Goal: Task Accomplishment & Management: Manage account settings

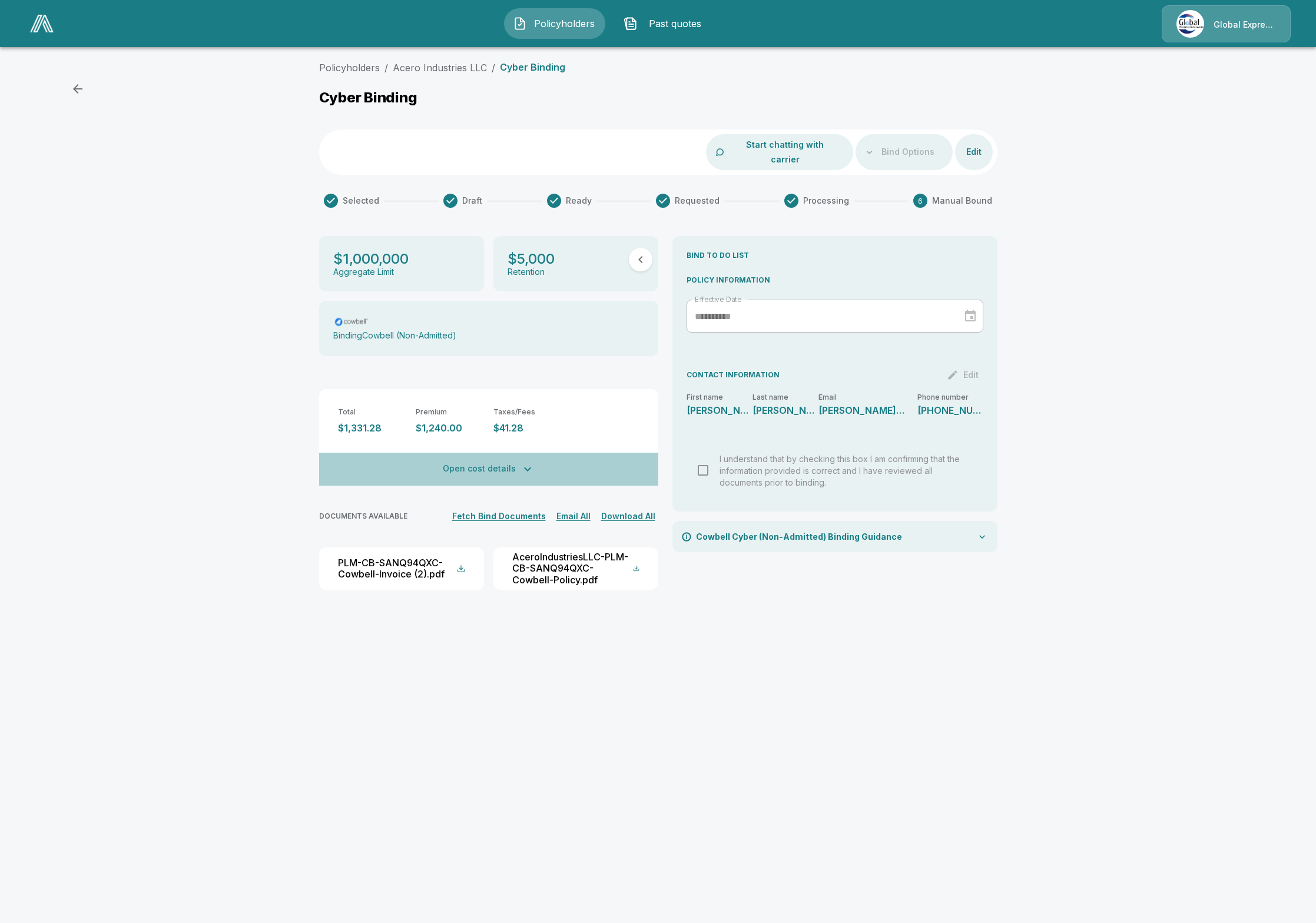
click at [524, 468] on icon "button" at bounding box center [528, 469] width 7 height 4
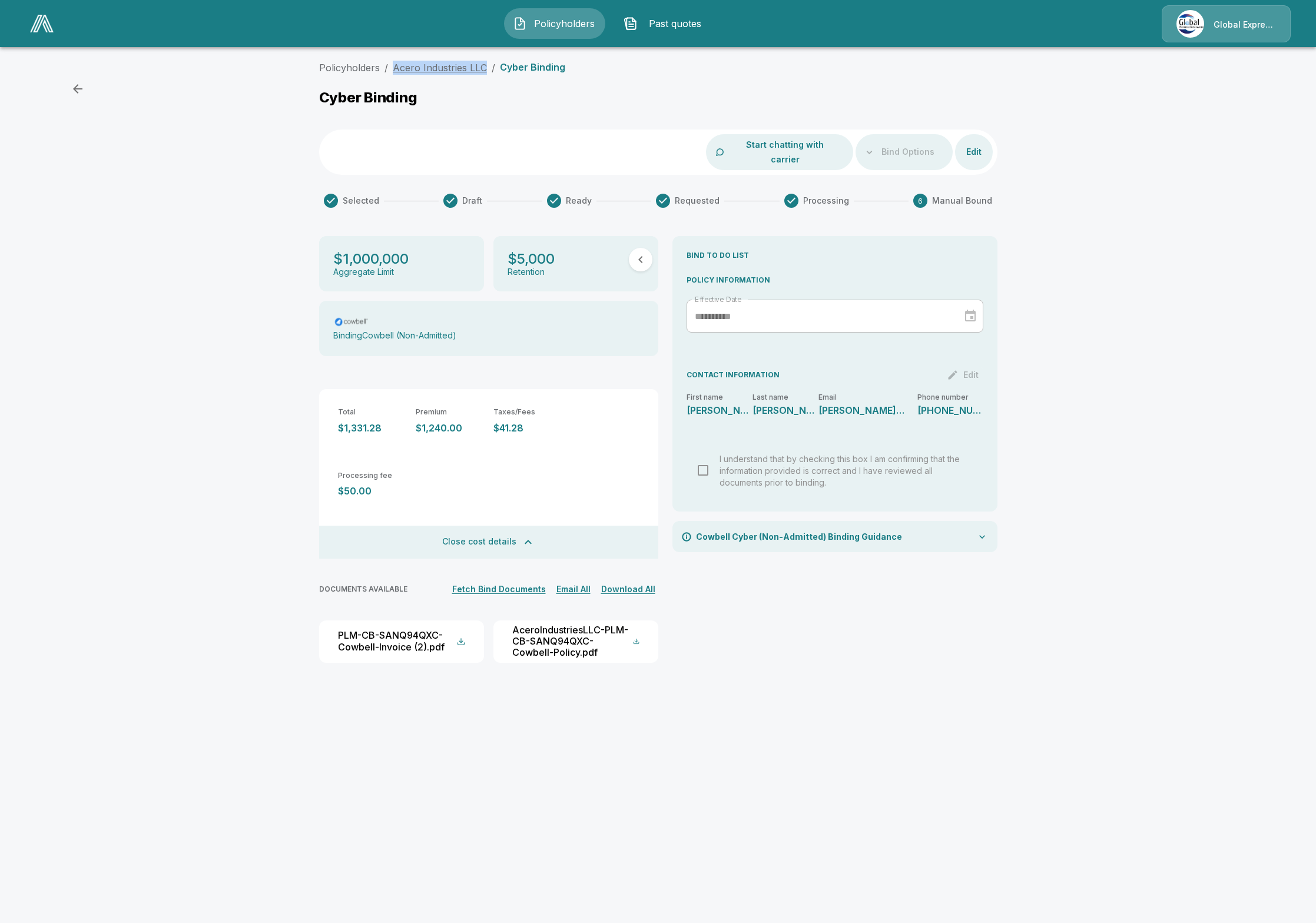
drag, startPoint x: 485, startPoint y: 68, endPoint x: 393, endPoint y: 69, distance: 92.0
click at [393, 69] on ol "Policyholders / Acero Industries LLC / Cyber Binding" at bounding box center [442, 67] width 246 height 14
copy link "Acero Industries LLC"
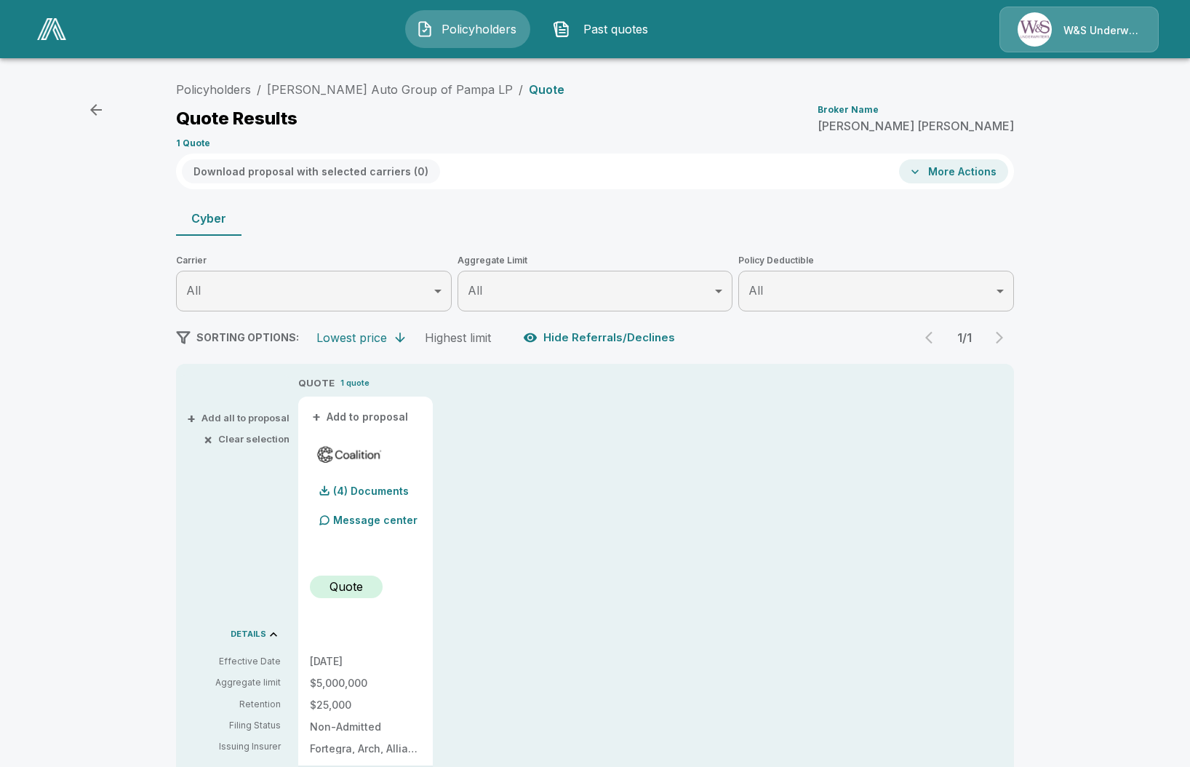
scroll to position [181, 0]
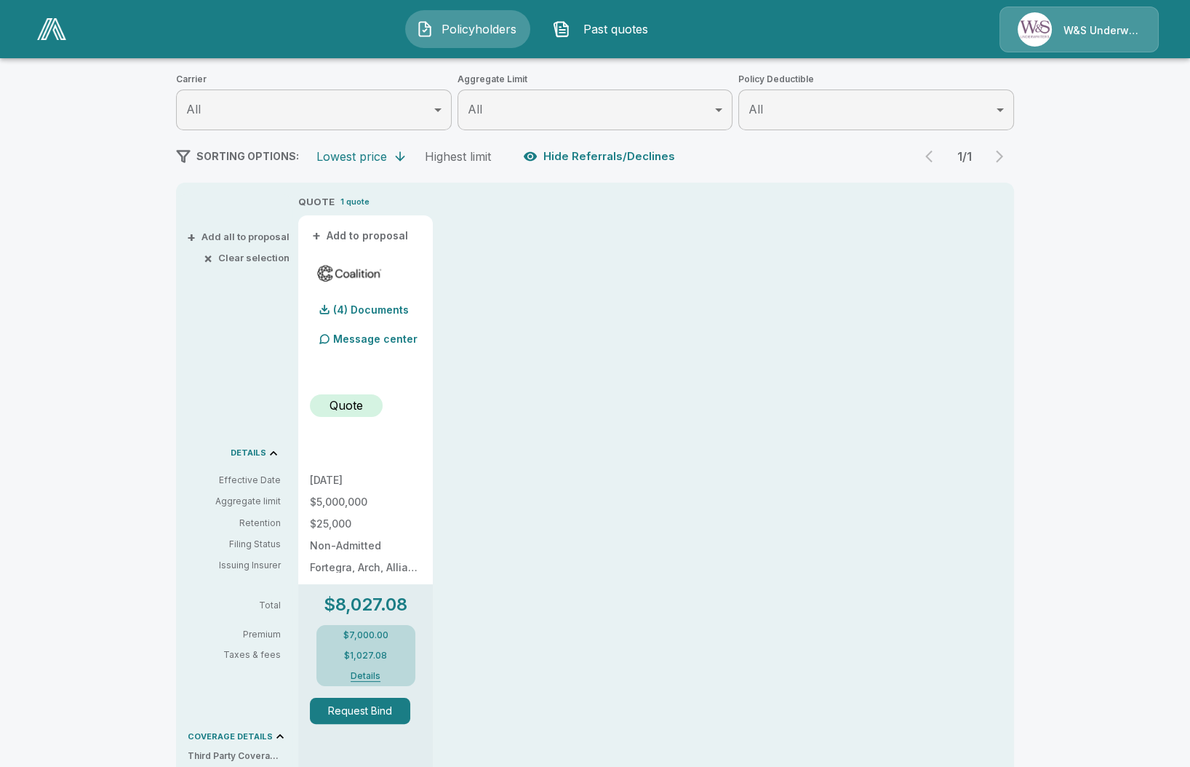
click at [52, 21] on img at bounding box center [51, 29] width 29 height 22
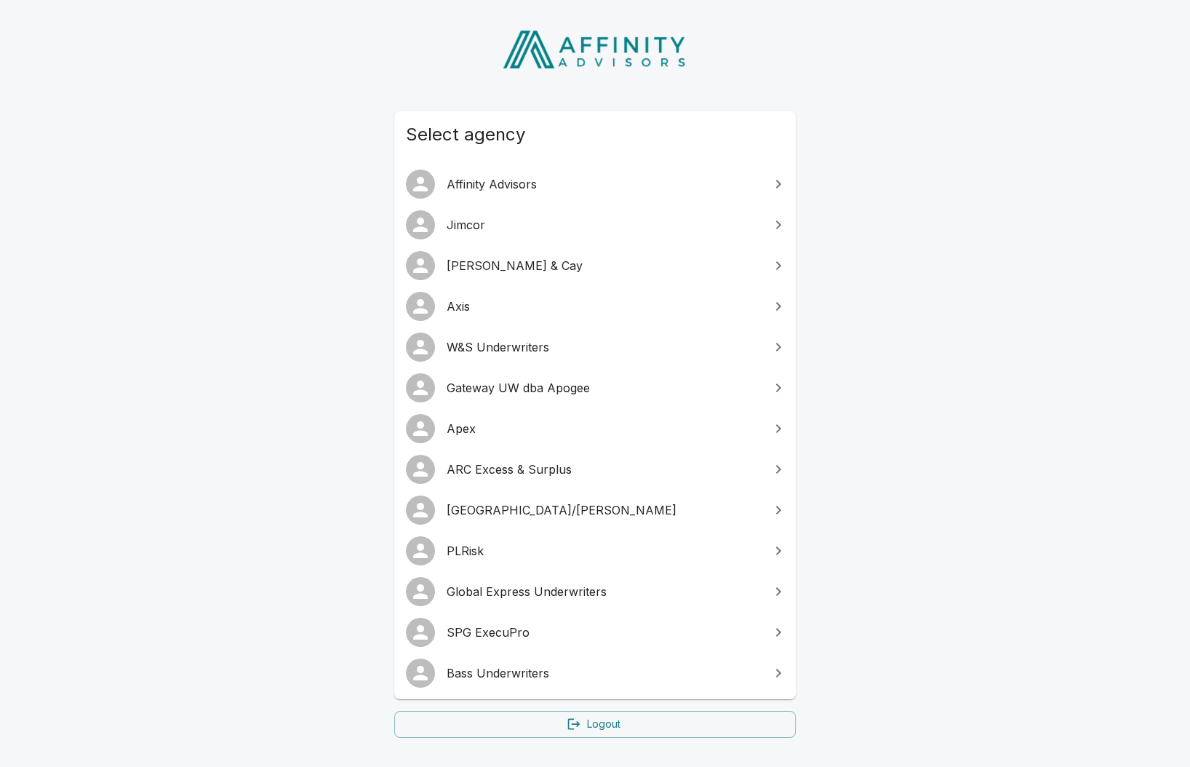
scroll to position [90, 0]
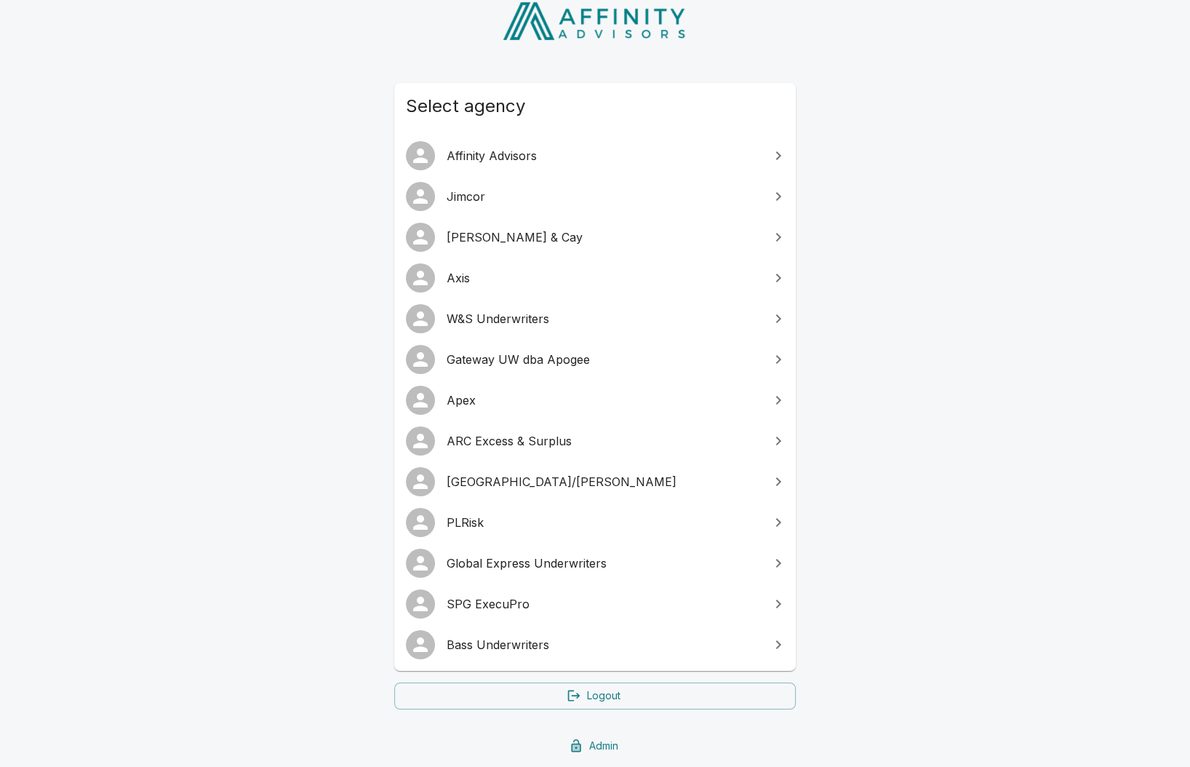
click at [536, 568] on span "Global Express Underwriters" at bounding box center [604, 562] width 314 height 17
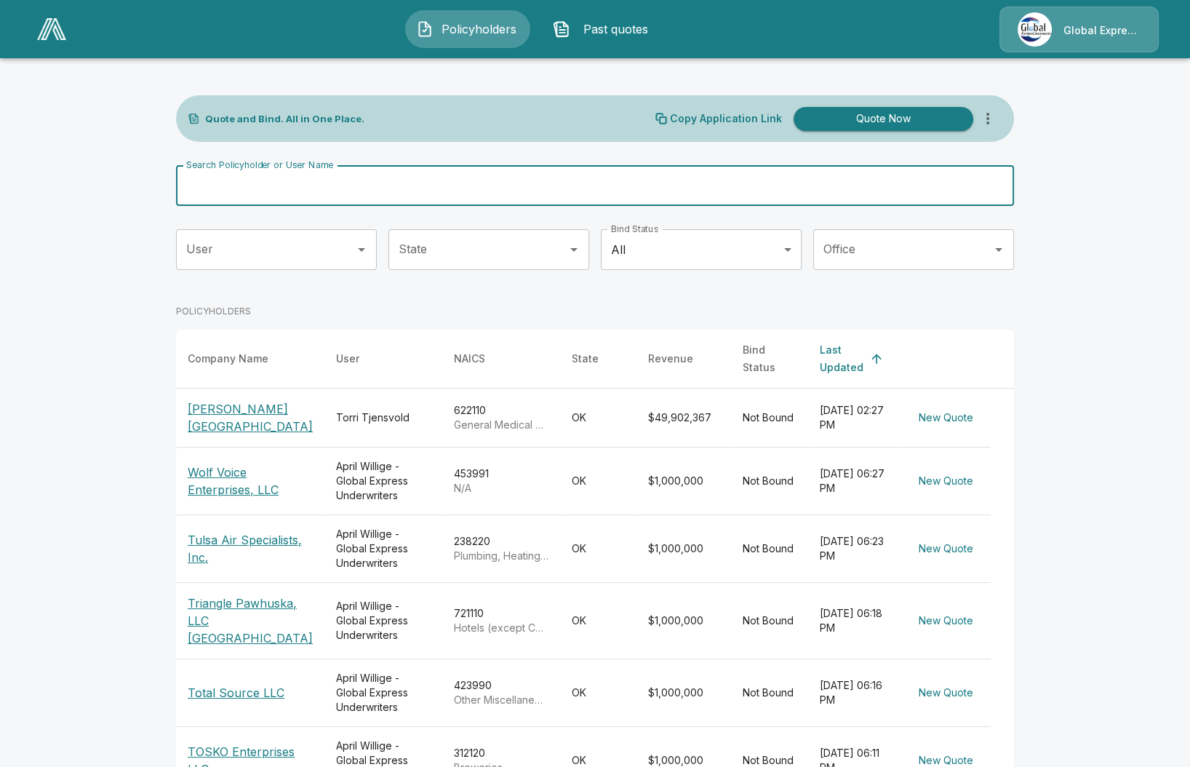
click at [367, 180] on input "Search Policyholder or User Name" at bounding box center [587, 185] width 822 height 41
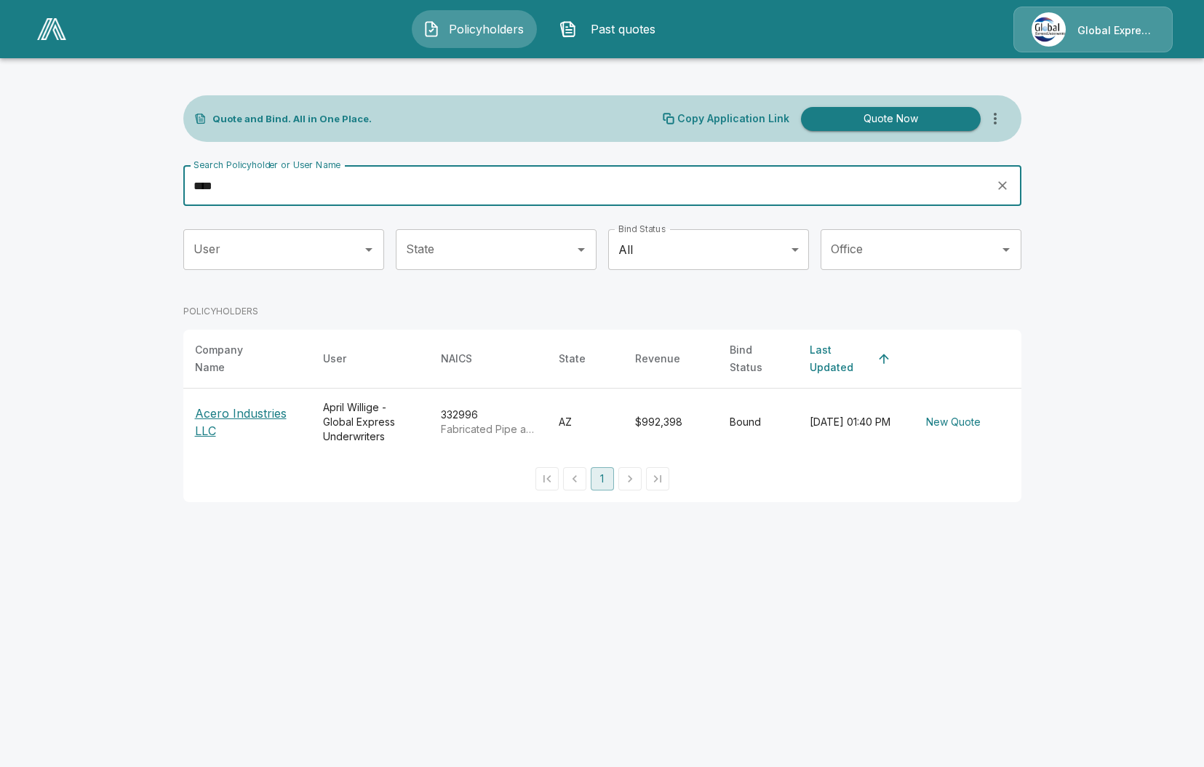
type input "****"
click at [245, 407] on p "Acero Industries LLC" at bounding box center [247, 422] width 105 height 35
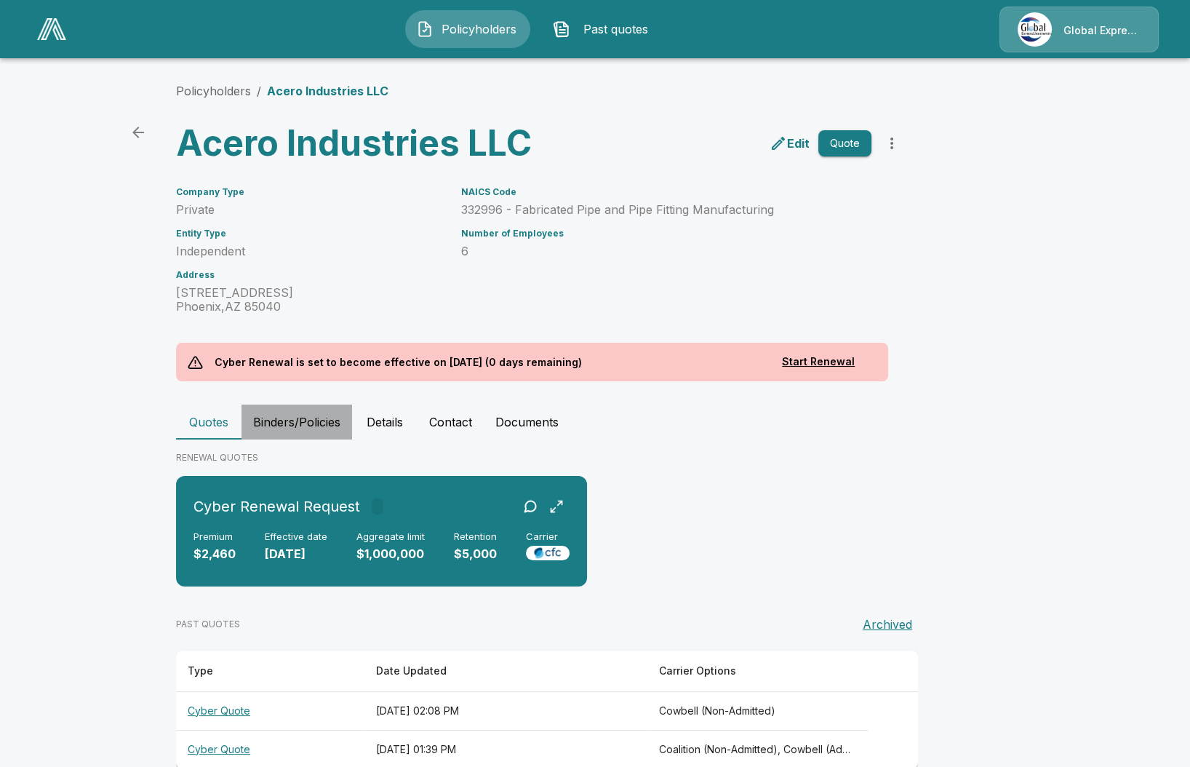
click at [306, 425] on button "Binders/Policies" at bounding box center [297, 422] width 111 height 35
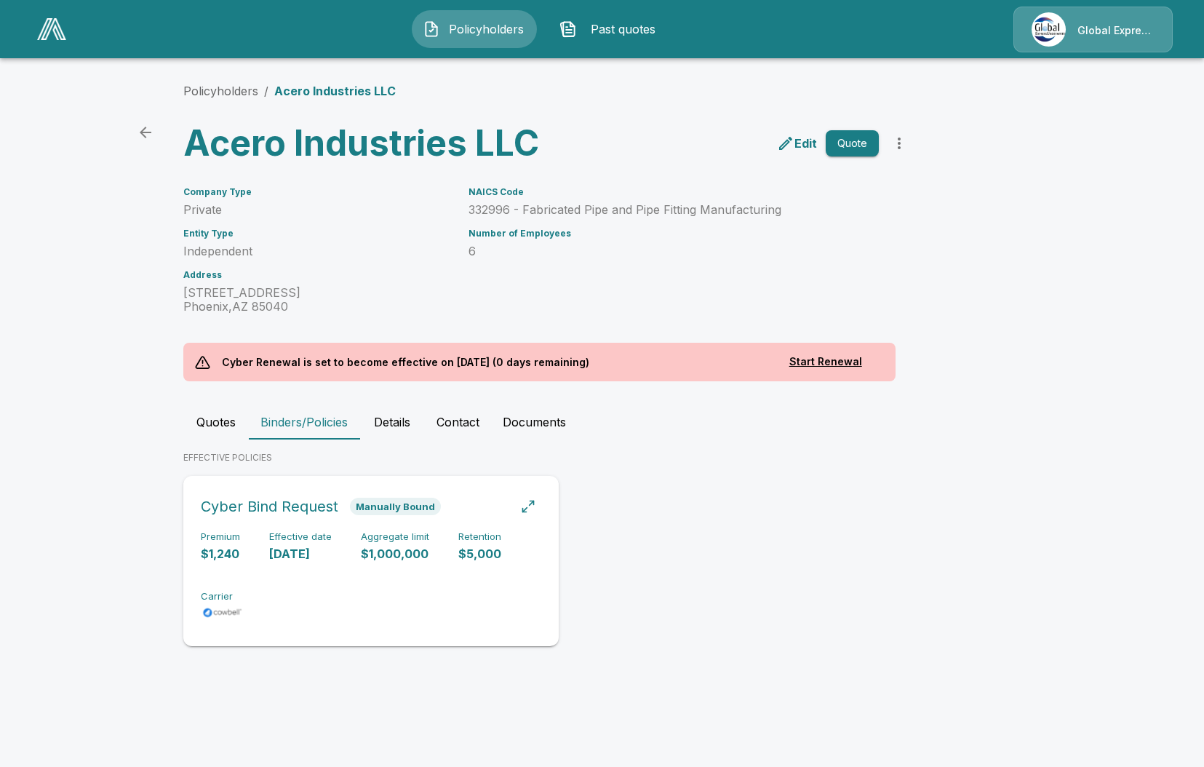
click at [327, 522] on div "Cyber Bind Request Manually Bound Premium $1,240 Effective date [DATE] Aggregat…" at bounding box center [371, 561] width 364 height 159
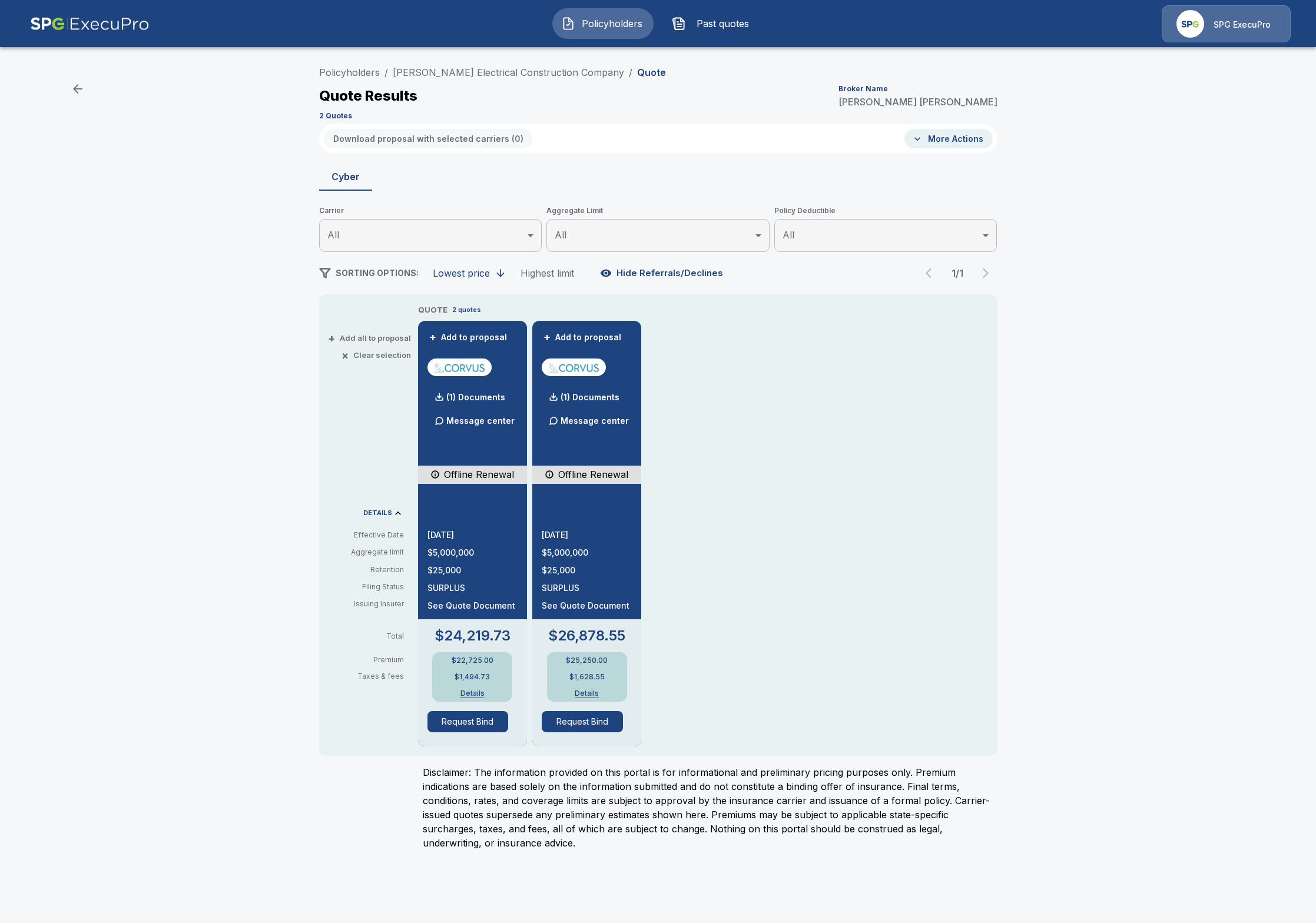
click at [619, 33] on button "Policyholders" at bounding box center [602, 23] width 101 height 31
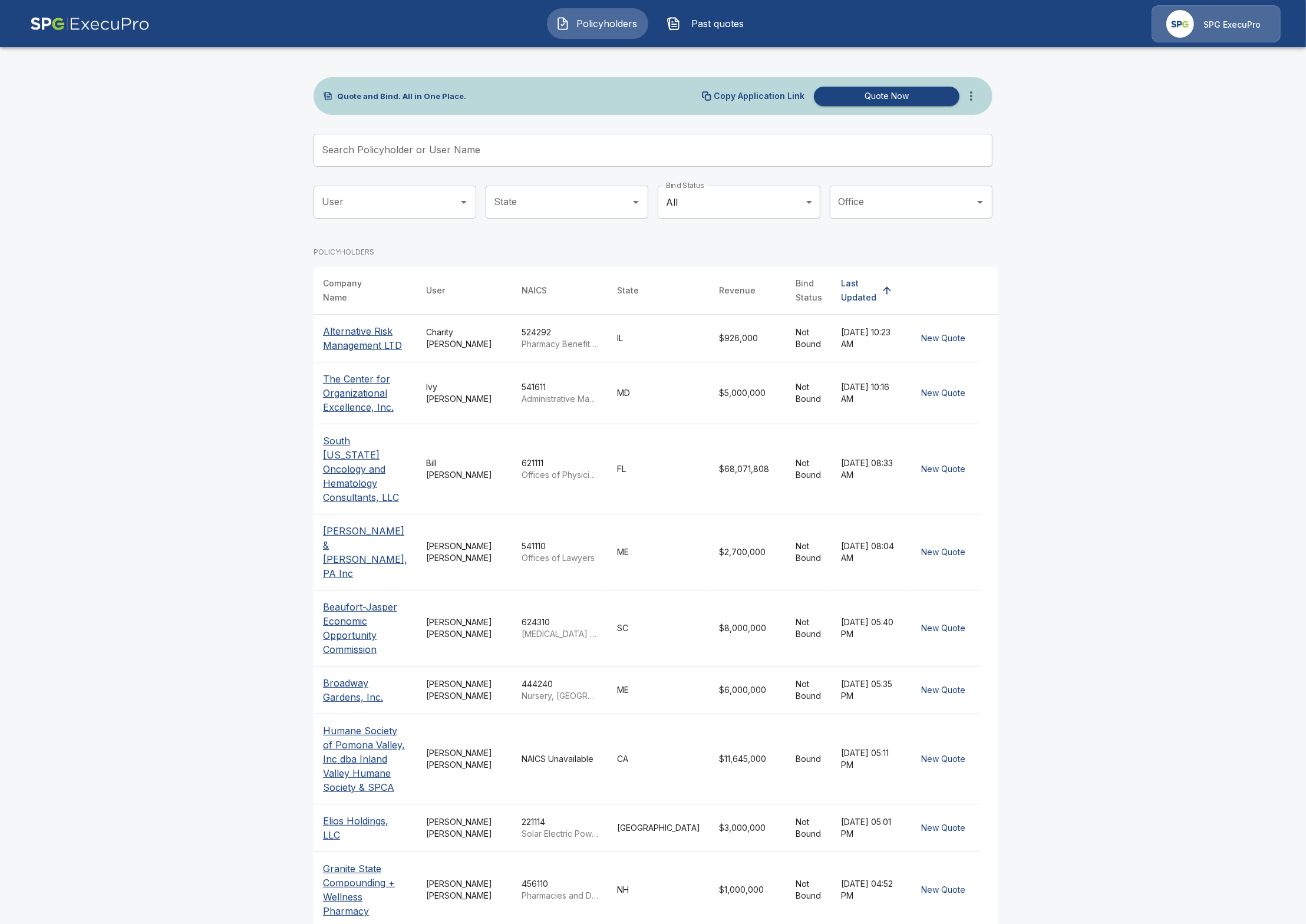
click at [371, 49] on div "Quote and Bind. All in One Place. Copy Application Link Quote Now Search Policy…" at bounding box center [653, 536] width 707 height 983
drag, startPoint x: 399, startPoint y: 45, endPoint x: 251, endPoint y: 40, distance: 148.1
click at [261, 66] on div "Policyholders Past quotes SPG ExecuPro Quote and Bind. All in One Place. Copy A…" at bounding box center [653, 513] width 1306 height 1027
